Goal: Task Accomplishment & Management: Manage account settings

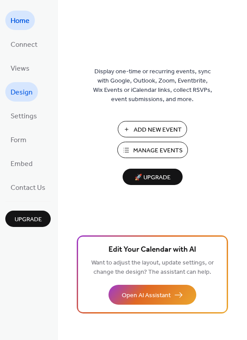
click at [21, 88] on span "Design" at bounding box center [22, 93] width 22 height 14
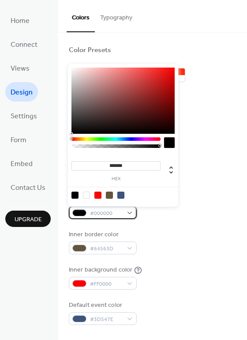
click at [130, 215] on div "#000000" at bounding box center [103, 212] width 68 height 13
click at [99, 195] on div at bounding box center [97, 195] width 7 height 7
type input "*******"
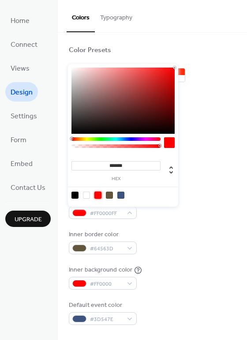
click at [196, 223] on div "Background color #000000 Text color #FFFFFF Border color #FF0000FF Inner border…" at bounding box center [152, 224] width 167 height 201
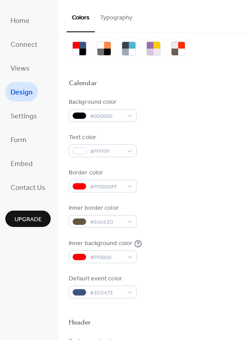
scroll to position [73, 0]
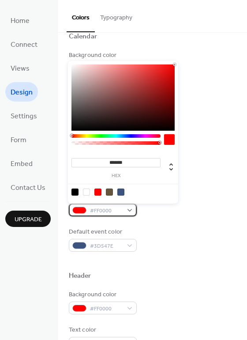
click at [128, 208] on div "#FF0000" at bounding box center [103, 209] width 68 height 13
click at [74, 191] on div at bounding box center [75, 191] width 7 height 7
type input "*******"
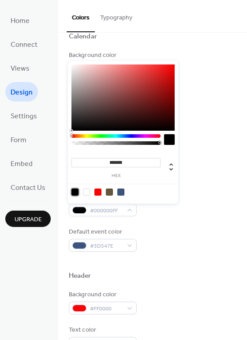
click at [172, 228] on div "Default event color #3D547E" at bounding box center [152, 239] width 167 height 24
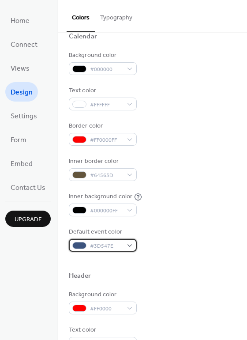
click at [129, 248] on div "#3D547E" at bounding box center [103, 245] width 68 height 13
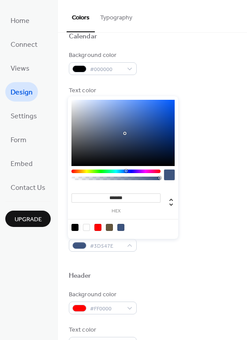
click at [100, 226] on div at bounding box center [97, 227] width 7 height 7
type input "*******"
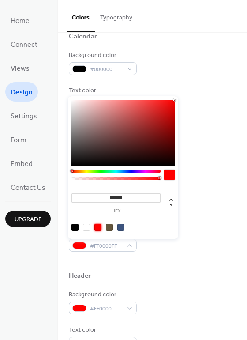
click at [190, 267] on div at bounding box center [152, 262] width 167 height 20
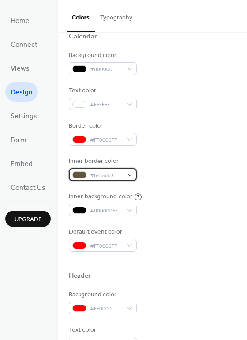
click at [128, 175] on div "#64563D" at bounding box center [103, 174] width 68 height 13
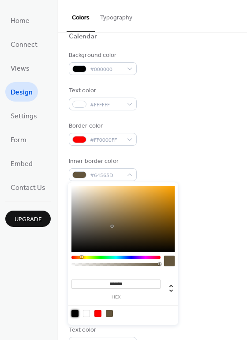
click at [75, 312] on div at bounding box center [75, 313] width 7 height 7
type input "*******"
click at [197, 223] on div "Background color #000000 Text color #FFFFFF Border color #FF0000FF Inner border…" at bounding box center [152, 151] width 167 height 201
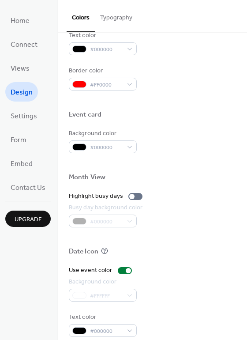
scroll to position [377, 0]
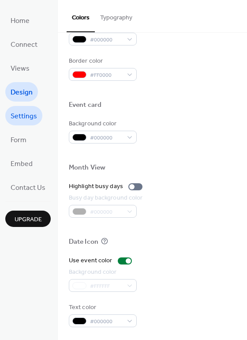
click at [19, 120] on span "Settings" at bounding box center [24, 116] width 26 height 14
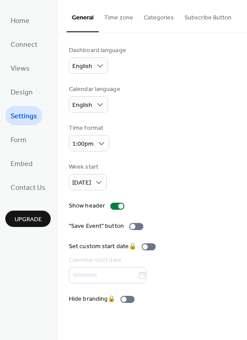
click at [119, 26] on button "Time zone" at bounding box center [119, 15] width 40 height 31
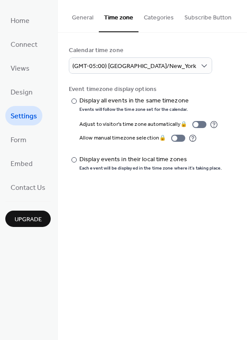
click at [160, 19] on button "Categories" at bounding box center [159, 15] width 41 height 31
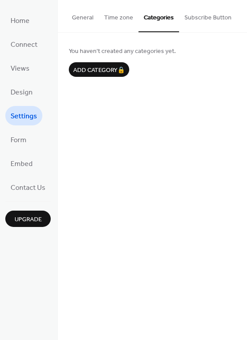
click at [210, 16] on button "Subscribe Button" at bounding box center [208, 15] width 58 height 31
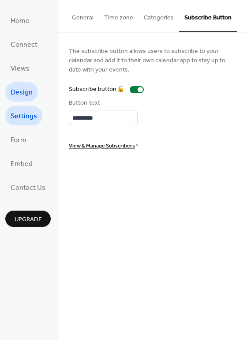
click at [31, 95] on span "Design" at bounding box center [22, 93] width 22 height 14
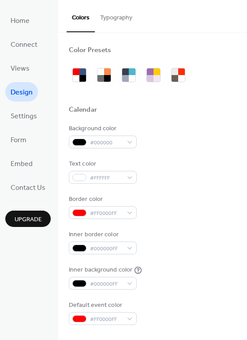
click at [119, 19] on button "Typography" at bounding box center [116, 15] width 43 height 31
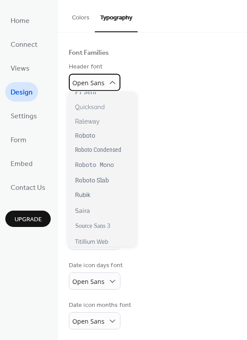
scroll to position [652, 0]
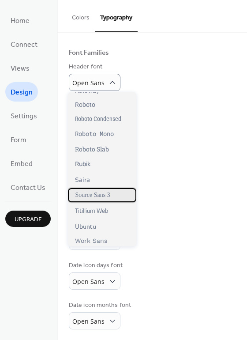
click at [103, 195] on span "Source Sans 3" at bounding box center [92, 195] width 35 height 7
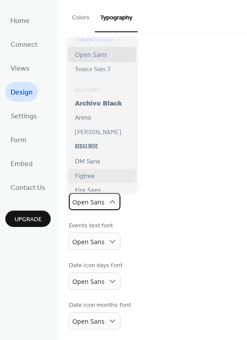
scroll to position [0, 0]
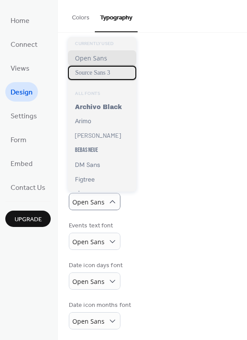
click at [92, 73] on span "Source Sans 3" at bounding box center [92, 72] width 35 height 7
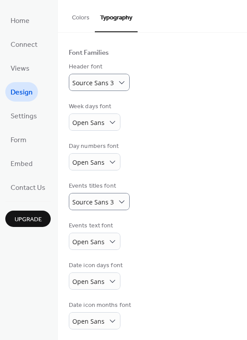
click at [184, 166] on div "Day numbers font Open Sans" at bounding box center [152, 156] width 167 height 29
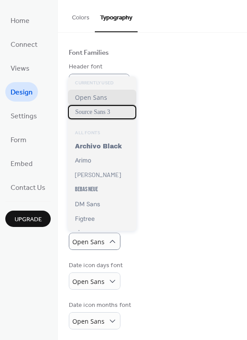
click at [114, 110] on div "Source Sans 3" at bounding box center [102, 112] width 68 height 14
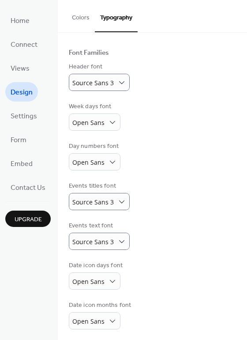
click at [198, 178] on div "Base Font Size * px Font Families Header font Source Sans 3 Week days font Open…" at bounding box center [152, 162] width 167 height 333
click at [23, 68] on span "Views" at bounding box center [20, 69] width 19 height 14
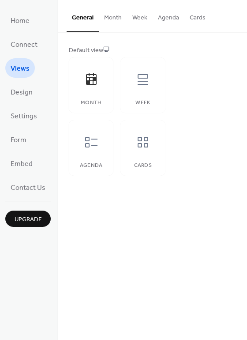
click at [106, 17] on button "Month" at bounding box center [113, 15] width 28 height 31
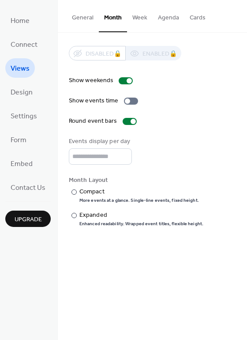
click at [132, 14] on button "Week" at bounding box center [140, 15] width 26 height 31
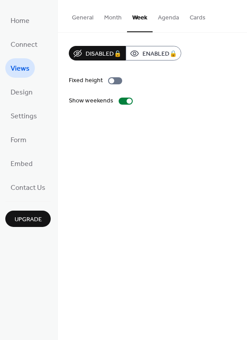
click at [160, 18] on button "Agenda" at bounding box center [169, 15] width 32 height 31
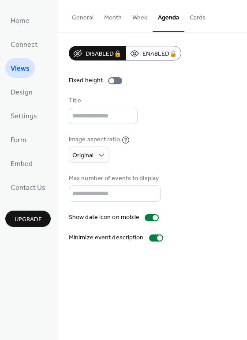
click at [196, 22] on button "Cards" at bounding box center [198, 15] width 26 height 31
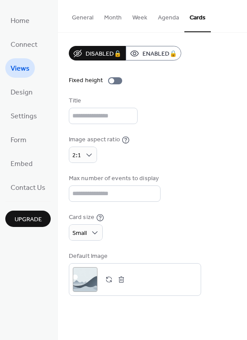
click at [101, 23] on button "Month" at bounding box center [113, 15] width 28 height 31
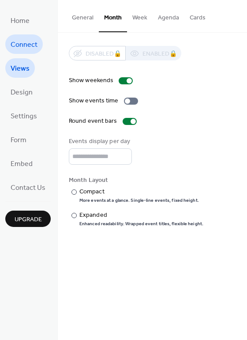
click at [23, 42] on span "Connect" at bounding box center [24, 45] width 27 height 14
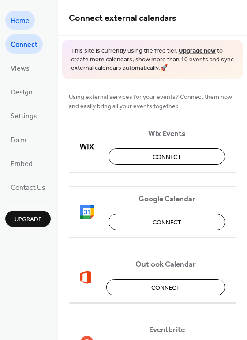
click at [23, 23] on span "Home" at bounding box center [20, 21] width 19 height 14
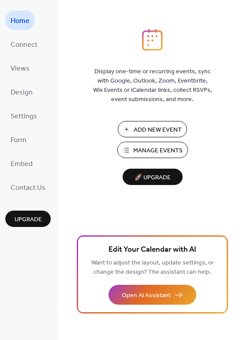
click at [142, 148] on span "Manage Events" at bounding box center [157, 150] width 49 height 9
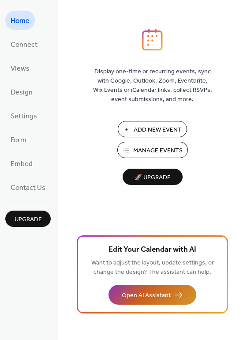
click at [135, 294] on span "Open AI Assistant" at bounding box center [146, 295] width 49 height 9
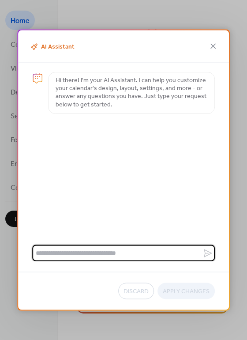
click at [65, 254] on textarea at bounding box center [117, 253] width 170 height 16
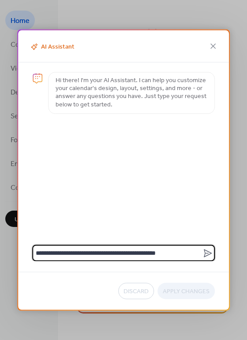
type textarea "**********"
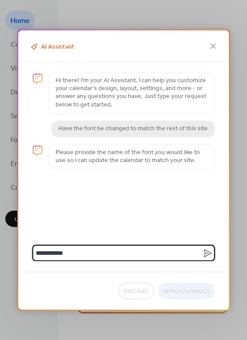
type textarea "**********"
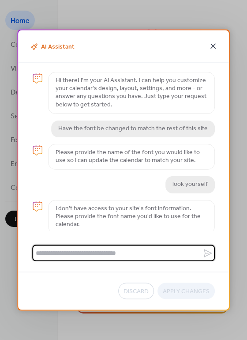
click at [214, 46] on icon at bounding box center [213, 46] width 5 height 5
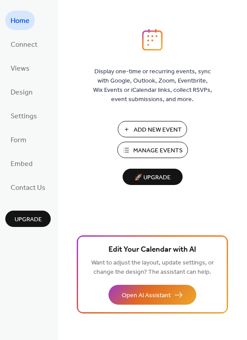
click at [152, 129] on span "Add New Event" at bounding box center [158, 129] width 48 height 9
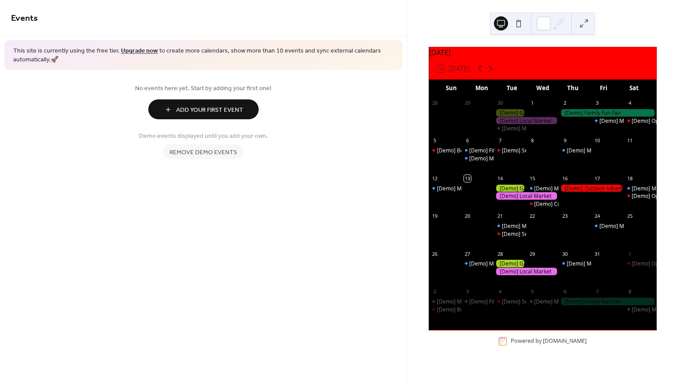
click at [198, 151] on span "Remove demo events" at bounding box center [203, 152] width 68 height 9
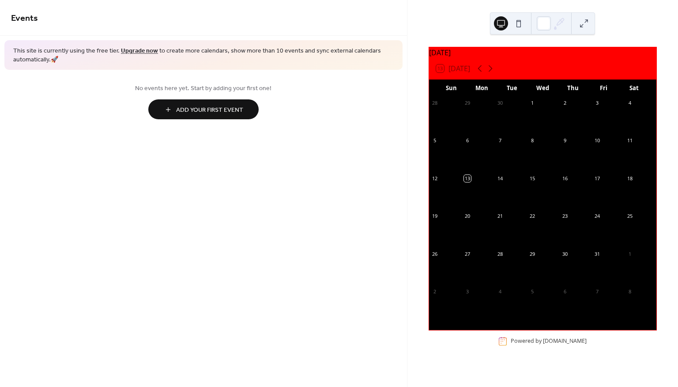
click at [519, 28] on button at bounding box center [519, 23] width 14 height 14
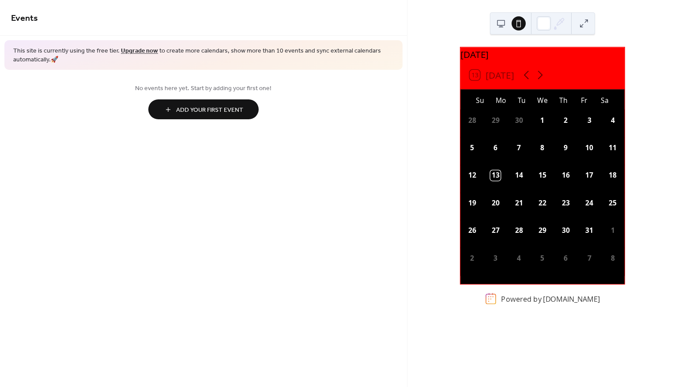
click at [502, 22] on button at bounding box center [501, 23] width 14 height 14
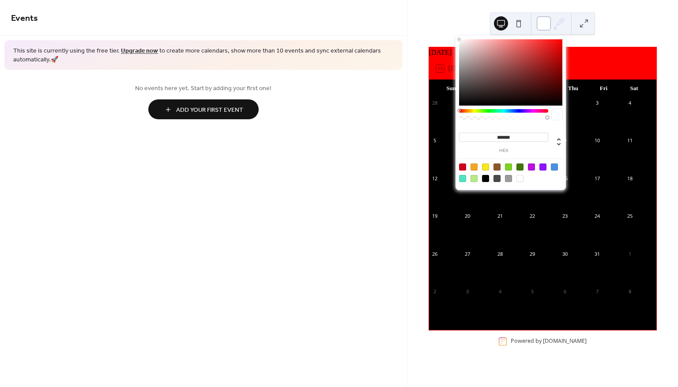
click at [542, 23] on div at bounding box center [544, 23] width 14 height 14
click at [483, 176] on div at bounding box center [485, 178] width 7 height 7
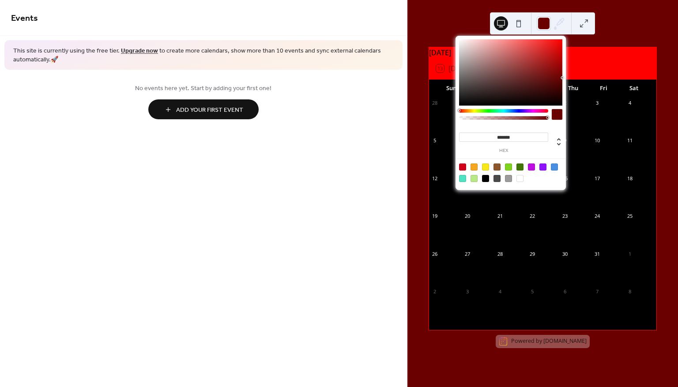
type input "*******"
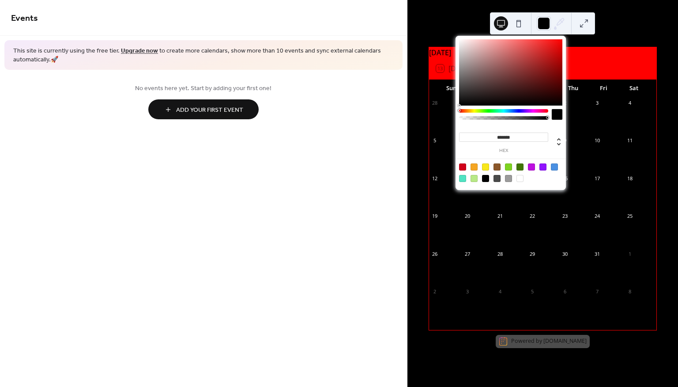
drag, startPoint x: 467, startPoint y: 43, endPoint x: 411, endPoint y: 156, distance: 125.4
click at [411, 156] on body "Events This site is currently using the free tier. Upgrade now to create more c…" at bounding box center [339, 193] width 678 height 387
click at [627, 24] on div "October 2025 13 Today Sun Mon Tue Wed Thu Fri Sat 28 29 30 1 2 3 4 5 6 7 8 9 10…" at bounding box center [542, 193] width 271 height 387
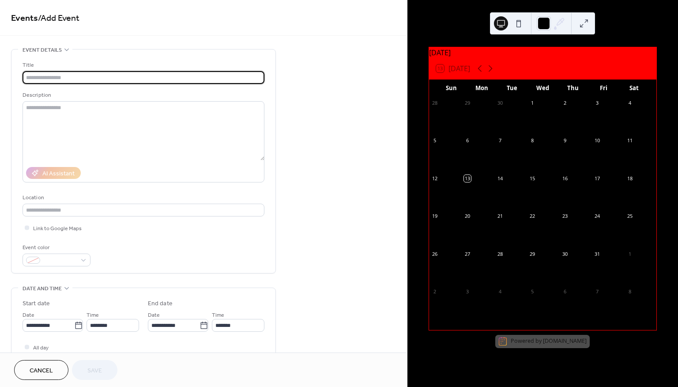
click at [75, 82] on input "text" at bounding box center [144, 77] width 242 height 13
click at [79, 80] on input "text" at bounding box center [144, 77] width 242 height 13
click at [493, 72] on icon at bounding box center [491, 68] width 11 height 11
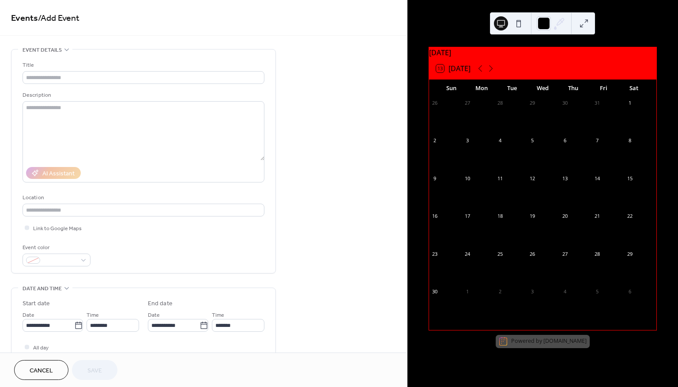
click at [438, 143] on div "2" at bounding box center [435, 140] width 7 height 7
click at [68, 323] on input "**********" at bounding box center [49, 325] width 52 height 13
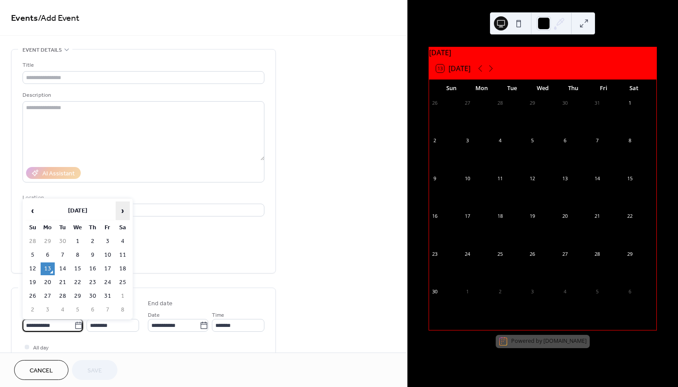
click at [127, 212] on span "›" at bounding box center [122, 211] width 13 height 18
click at [36, 256] on td "2" at bounding box center [33, 255] width 14 height 13
type input "**********"
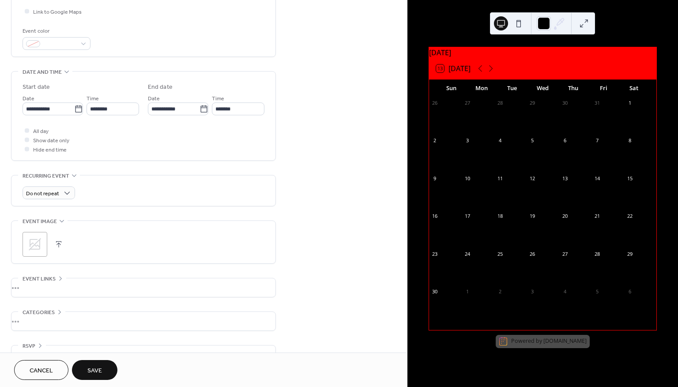
scroll to position [235, 0]
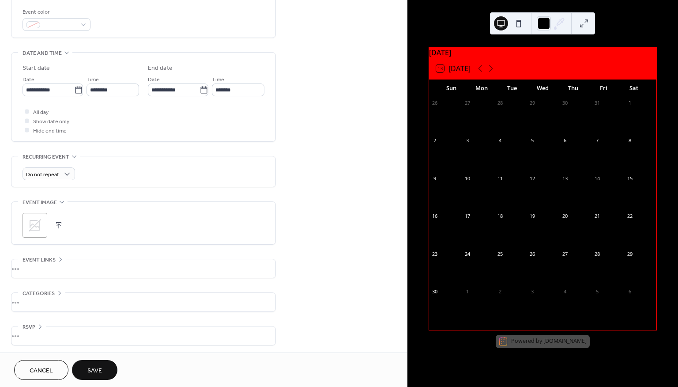
click at [41, 225] on icon at bounding box center [35, 225] width 14 height 14
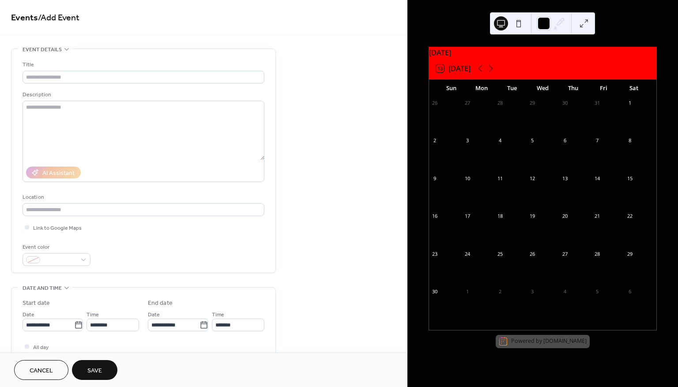
scroll to position [0, 0]
click at [57, 79] on input "text" at bounding box center [144, 77] width 242 height 13
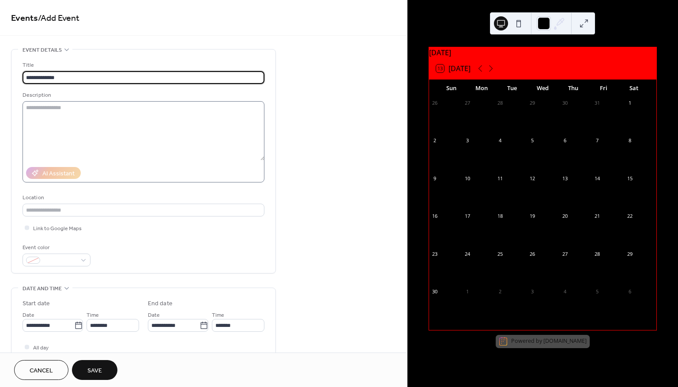
type input "**********"
click at [112, 128] on textarea at bounding box center [144, 130] width 242 height 59
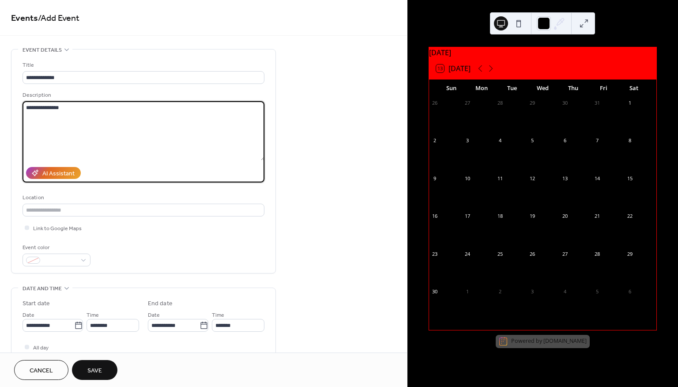
type textarea "**********"
click at [326, 225] on div "**********" at bounding box center [203, 319] width 407 height 540
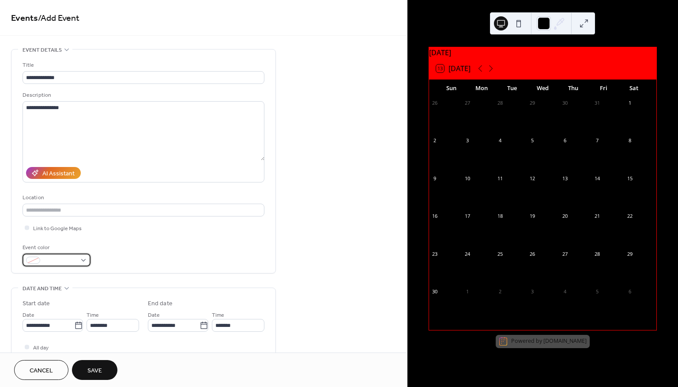
click at [74, 260] on span at bounding box center [60, 260] width 33 height 9
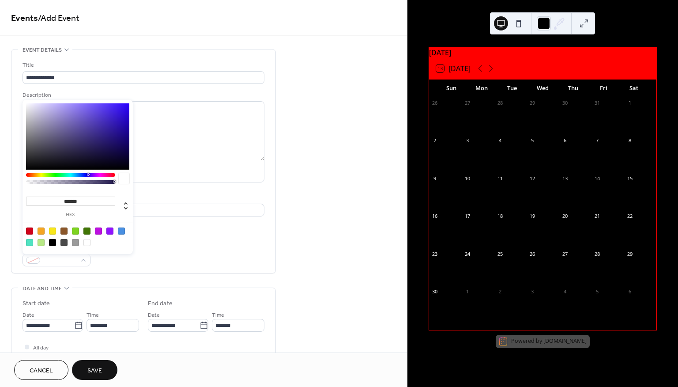
click at [307, 241] on div "**********" at bounding box center [203, 319] width 407 height 540
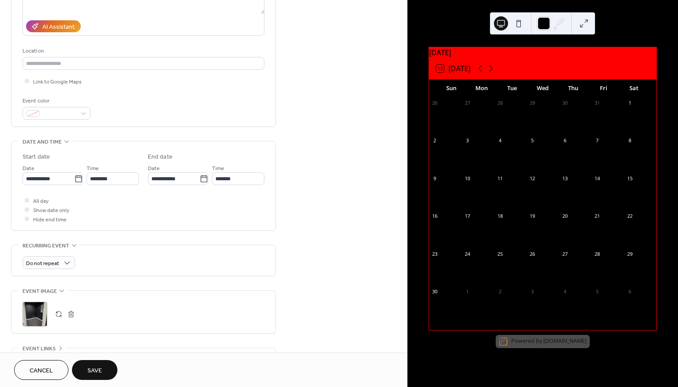
scroll to position [147, 0]
click at [101, 373] on span "Save" at bounding box center [94, 370] width 15 height 9
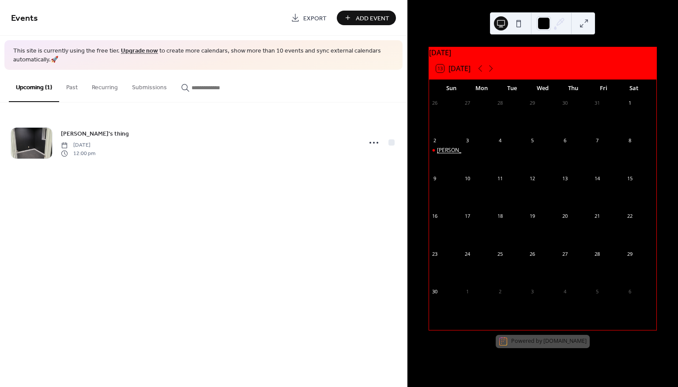
click at [456, 154] on div "[PERSON_NAME]'s thing" at bounding box center [466, 151] width 59 height 8
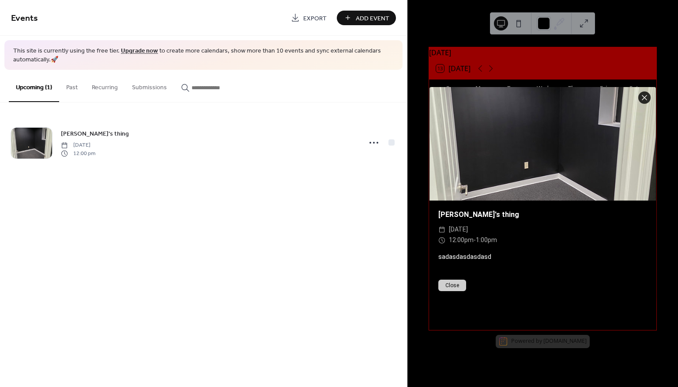
click at [69, 86] on button "Past" at bounding box center [72, 85] width 26 height 31
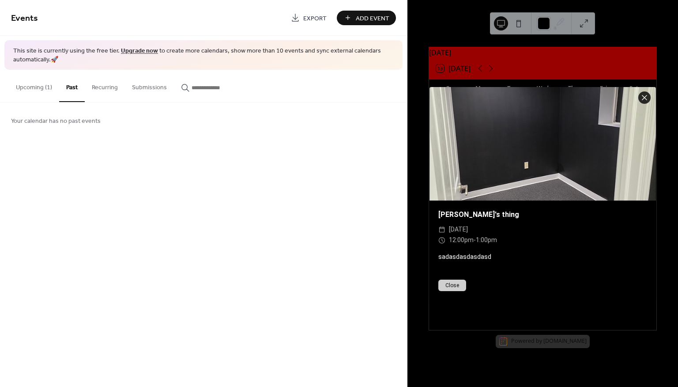
click at [98, 87] on button "Recurring" at bounding box center [105, 85] width 40 height 31
click at [142, 87] on button "Submissions" at bounding box center [149, 85] width 49 height 31
click at [101, 87] on button "Recurring" at bounding box center [105, 85] width 40 height 31
click at [63, 84] on button "Past" at bounding box center [72, 85] width 26 height 31
click at [31, 87] on button "Upcoming (1)" at bounding box center [34, 85] width 50 height 31
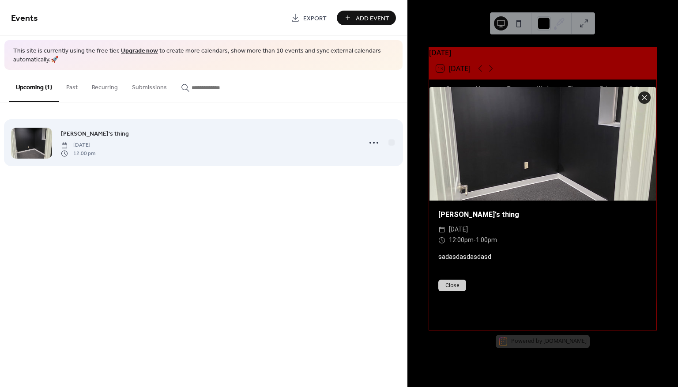
click at [36, 139] on div at bounding box center [31, 143] width 41 height 31
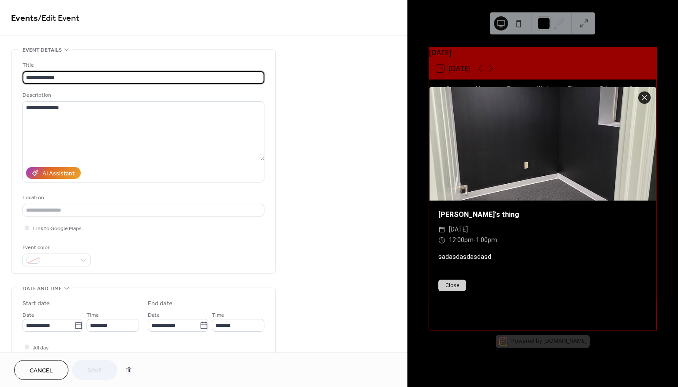
click at [43, 367] on span "Cancel" at bounding box center [41, 370] width 23 height 9
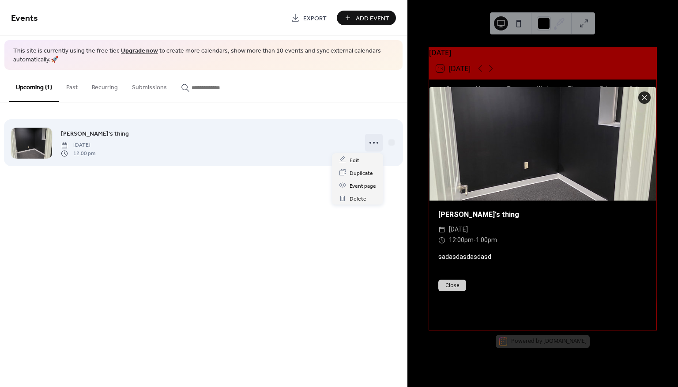
click at [375, 144] on icon at bounding box center [374, 143] width 14 height 14
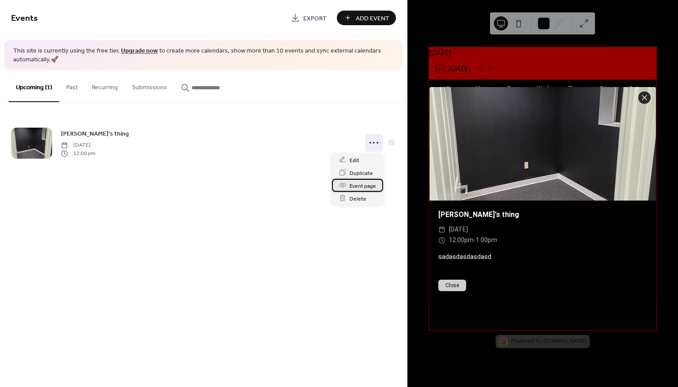
click at [371, 187] on span "Event page" at bounding box center [363, 185] width 26 height 9
click at [518, 23] on div "[PERSON_NAME]'s thing ​ [DATE] ​ 12:00pm - 1:00pm sadasdasdasdasd Close" at bounding box center [542, 193] width 271 height 387
click at [516, 47] on div "[PERSON_NAME]'s thing ​ [DATE] ​ 12:00pm - 1:00pm sadasdasdasdasd Close" at bounding box center [542, 193] width 271 height 387
click at [644, 96] on icon at bounding box center [644, 97] width 11 height 11
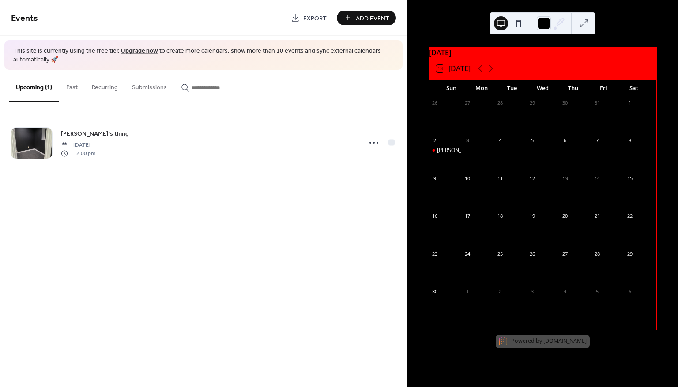
click at [518, 21] on button at bounding box center [519, 23] width 14 height 14
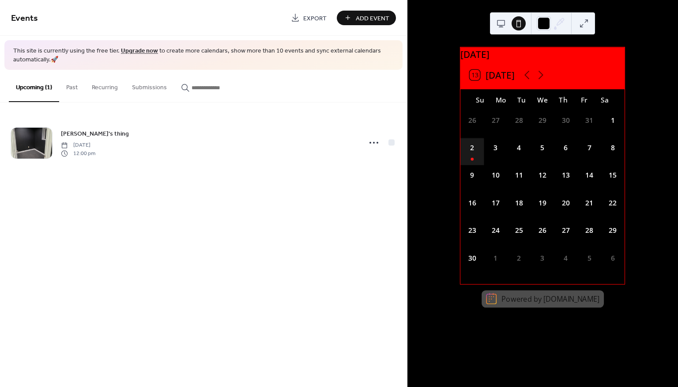
click at [482, 154] on div "2" at bounding box center [471, 150] width 23 height 27
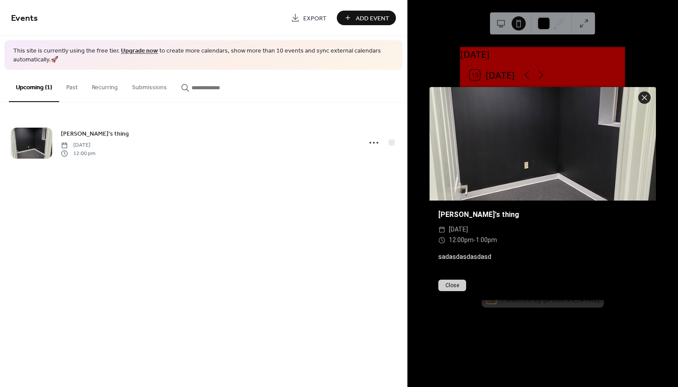
click at [455, 287] on button "Close" at bounding box center [452, 284] width 28 height 11
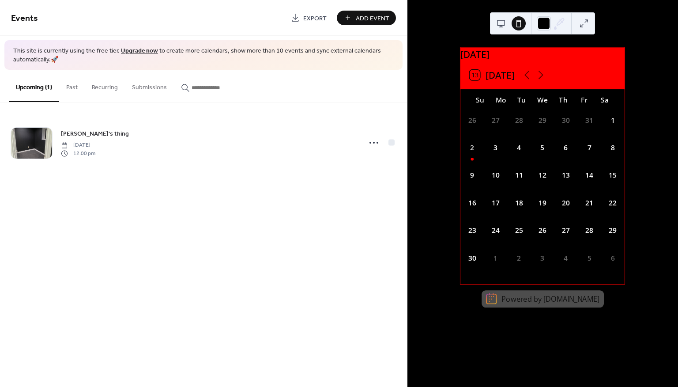
click at [502, 21] on button at bounding box center [501, 23] width 14 height 14
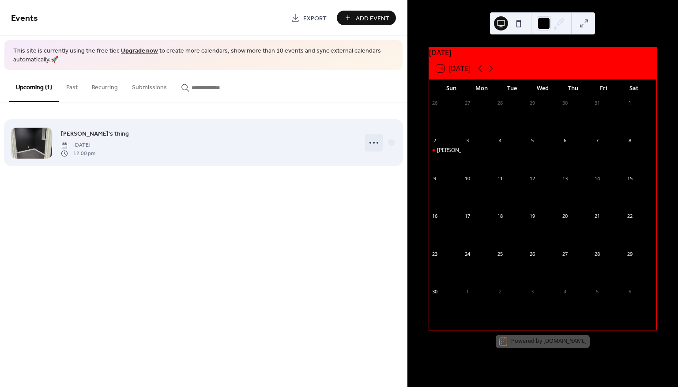
click at [378, 143] on icon at bounding box center [374, 143] width 14 height 14
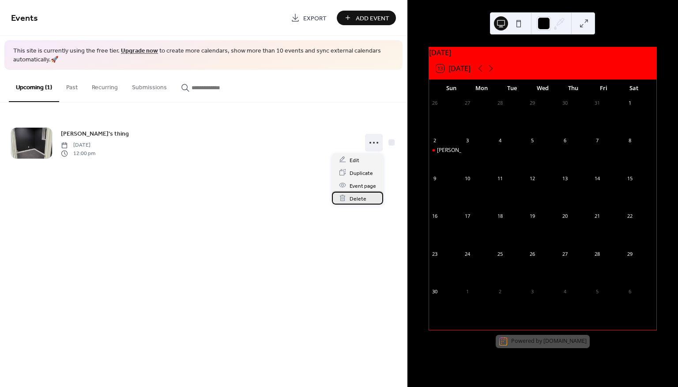
click at [364, 199] on span "Delete" at bounding box center [358, 198] width 17 height 9
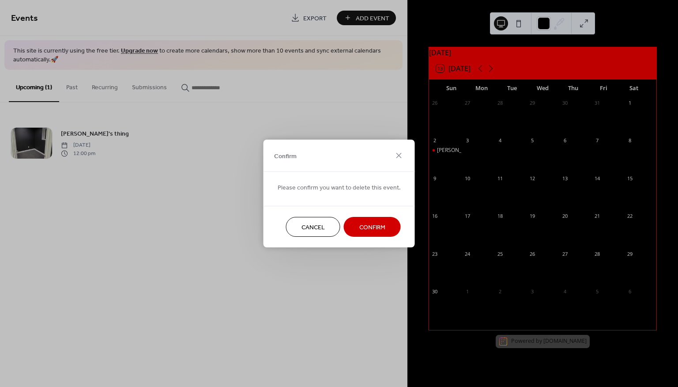
click at [383, 227] on button "Confirm" at bounding box center [372, 227] width 57 height 20
